Goal: Task Accomplishment & Management: Manage account settings

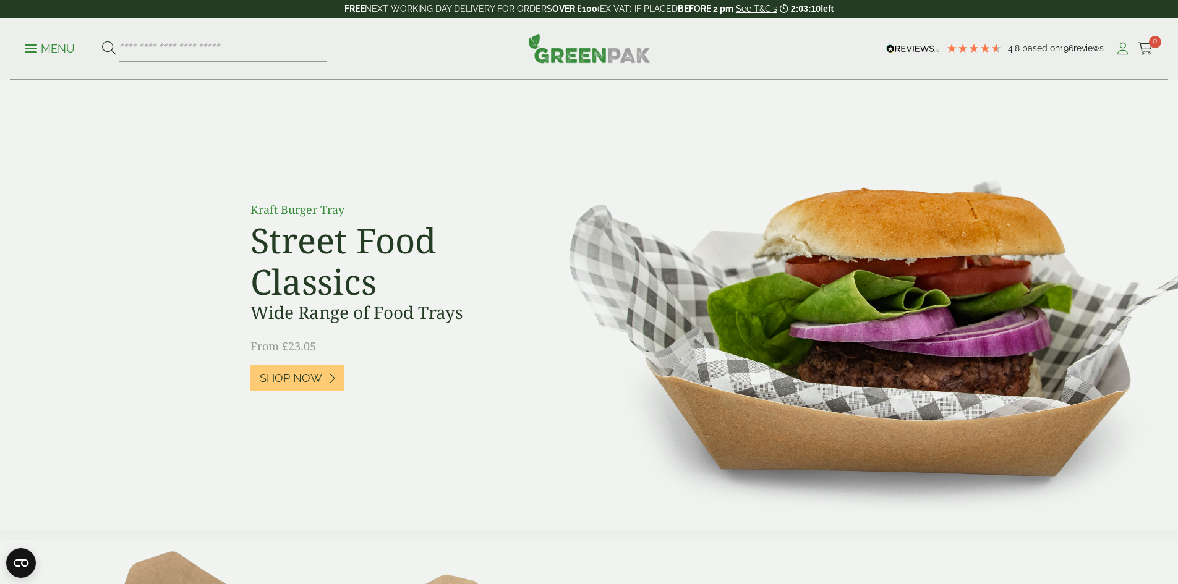
click at [1122, 52] on icon at bounding box center [1122, 49] width 15 height 12
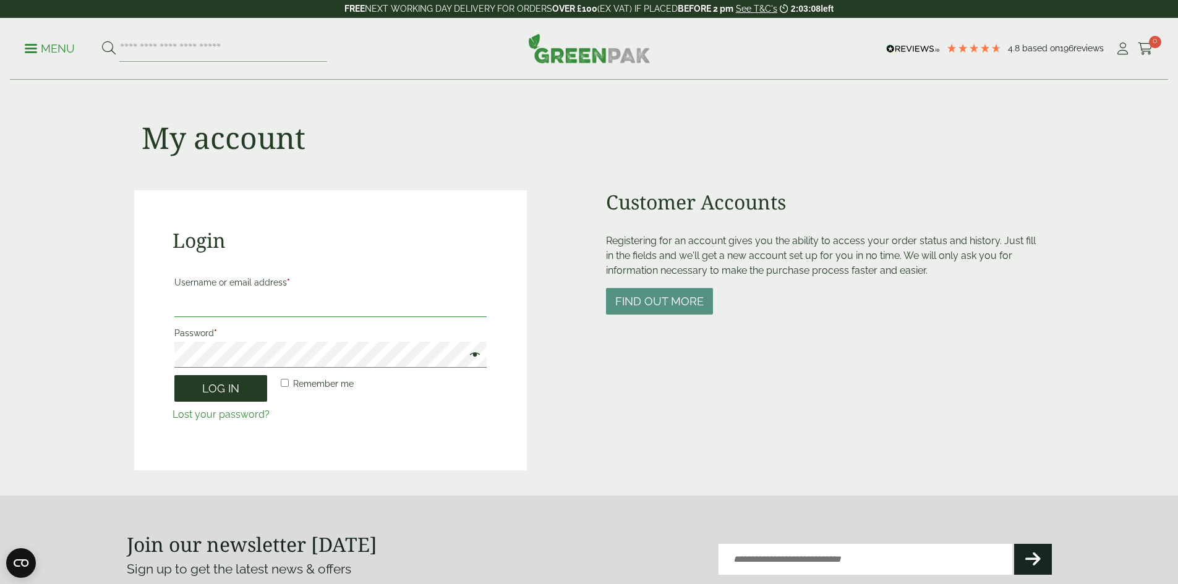
type input "**********"
click at [237, 383] on button "Log in" at bounding box center [220, 388] width 93 height 27
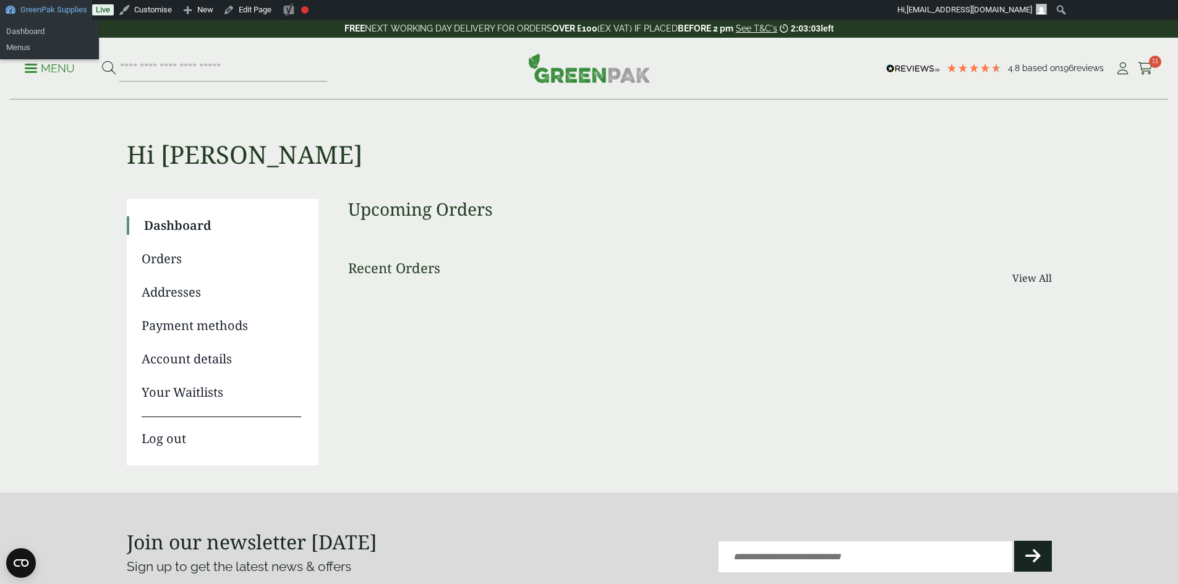
click at [51, 10] on link "GreenPak Supplies" at bounding box center [46, 10] width 92 height 20
